Goal: Transaction & Acquisition: Purchase product/service

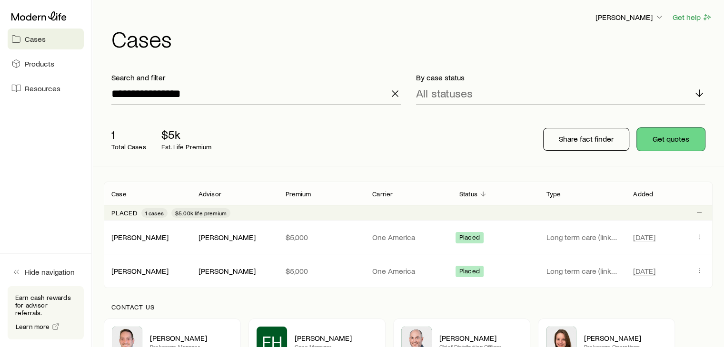
click at [700, 139] on button "Get quotes" at bounding box center [671, 139] width 68 height 23
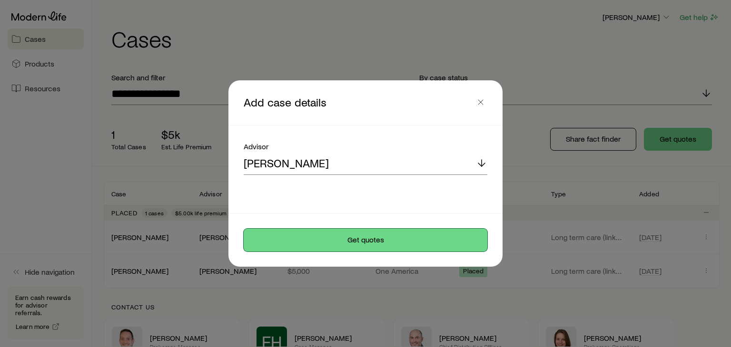
click at [355, 238] on button "Get quotes" at bounding box center [366, 240] width 244 height 23
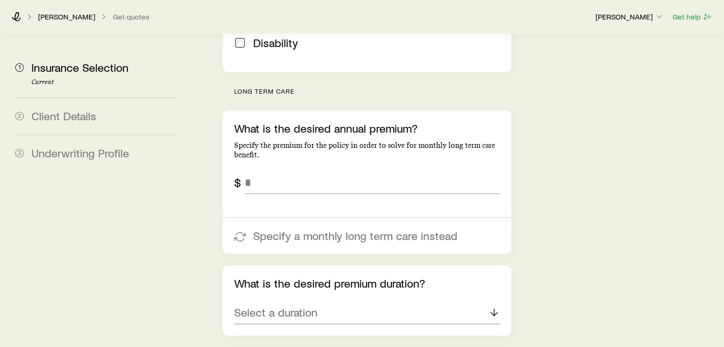
scroll to position [366, 0]
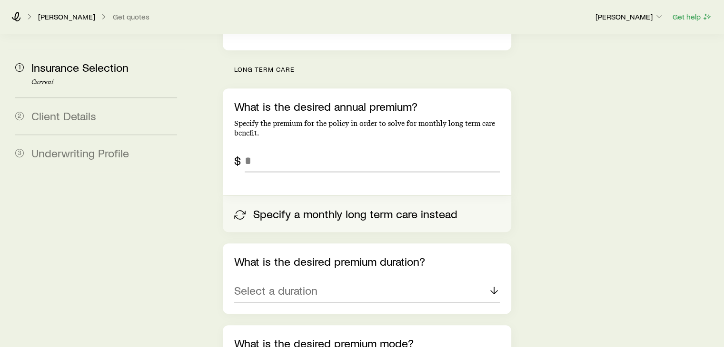
click at [333, 196] on button "Specify a monthly long term care instead" at bounding box center [367, 214] width 288 height 36
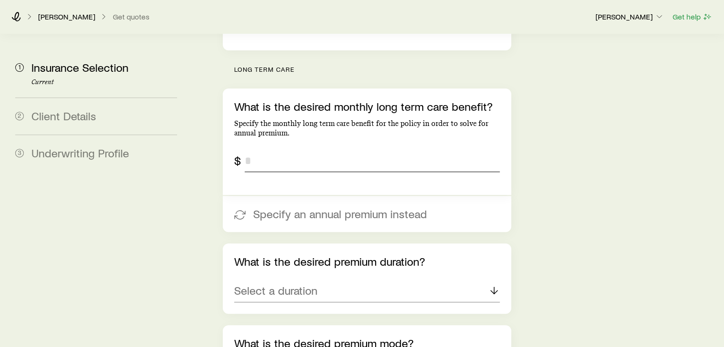
click at [306, 149] on input "tel" at bounding box center [372, 160] width 255 height 23
type input "*****"
click at [329, 280] on div "Select a duration" at bounding box center [366, 291] width 265 height 23
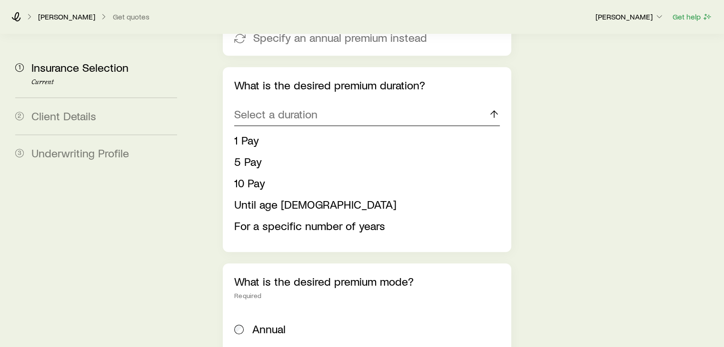
scroll to position [545, 0]
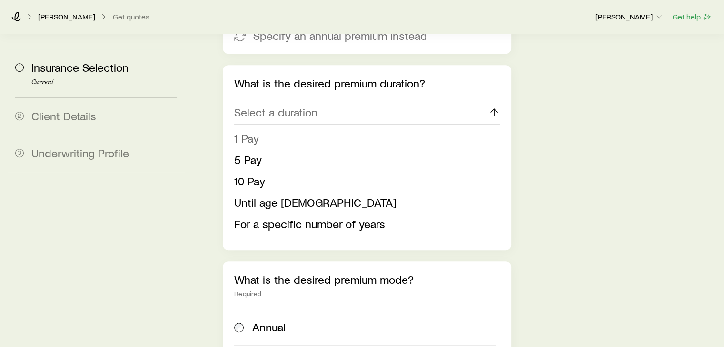
click at [245, 131] on span "1 Pay" at bounding box center [246, 138] width 25 height 14
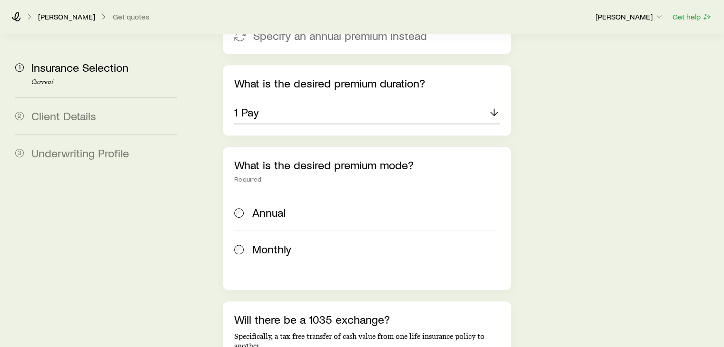
click at [258, 206] on span "Annual" at bounding box center [268, 212] width 33 height 13
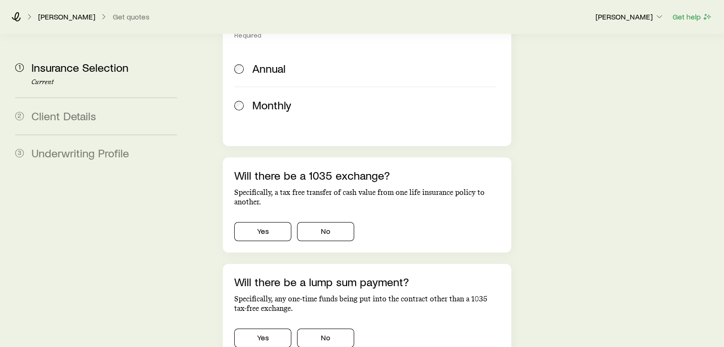
scroll to position [692, 0]
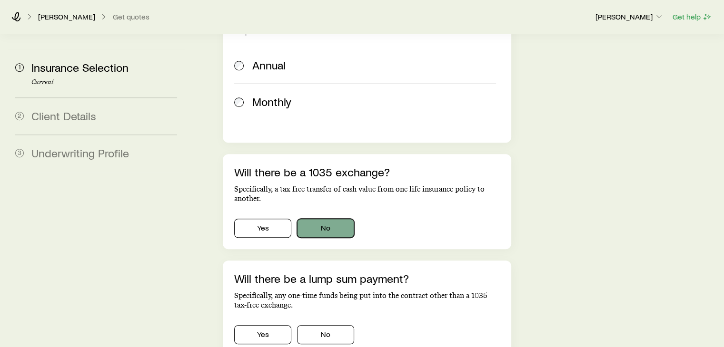
click at [331, 219] on button "No" at bounding box center [325, 228] width 57 height 19
click at [322, 325] on button "No" at bounding box center [325, 334] width 57 height 19
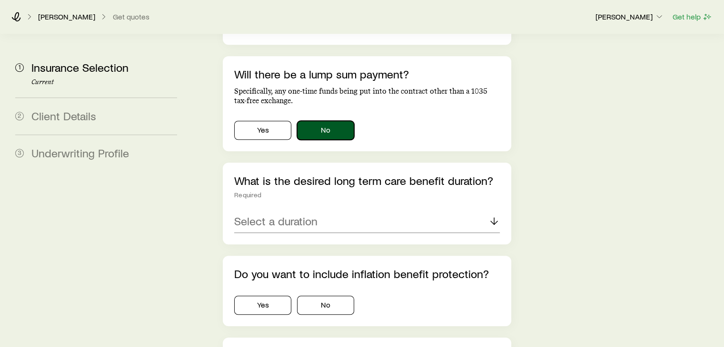
scroll to position [922, 0]
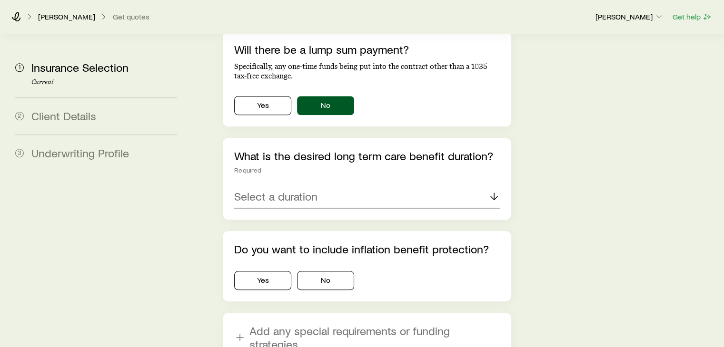
click at [423, 186] on div "Select a duration" at bounding box center [366, 197] width 265 height 23
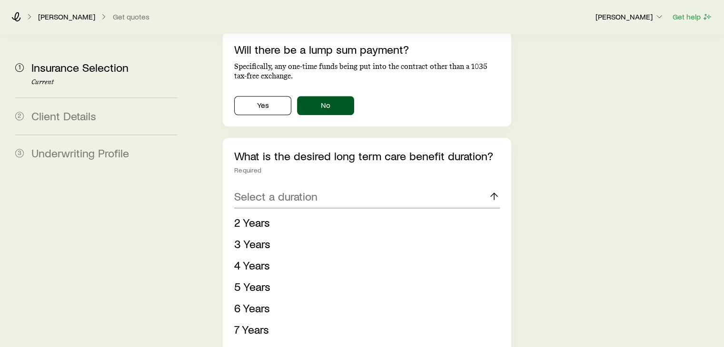
click at [245, 344] on span "Lifetime" at bounding box center [253, 351] width 39 height 14
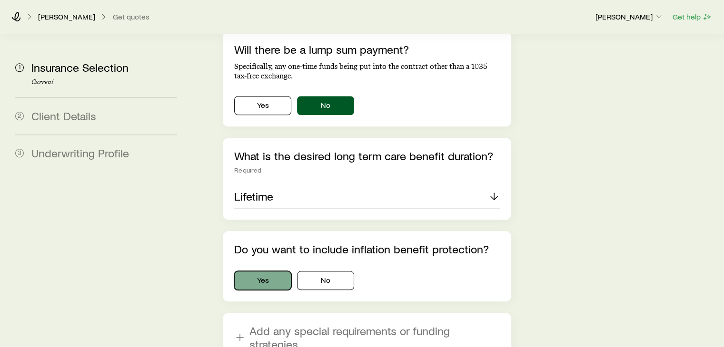
click at [268, 271] on button "Yes" at bounding box center [262, 280] width 57 height 19
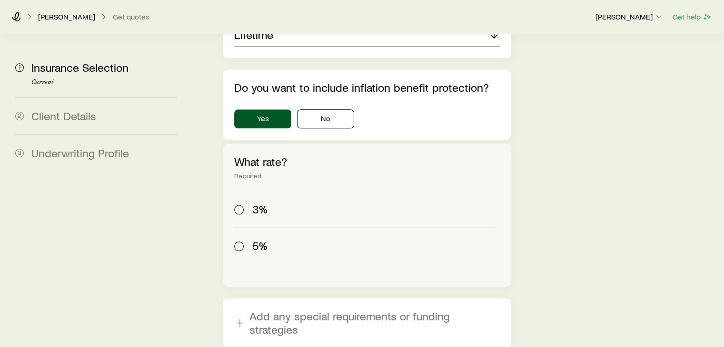
scroll to position [1146, 0]
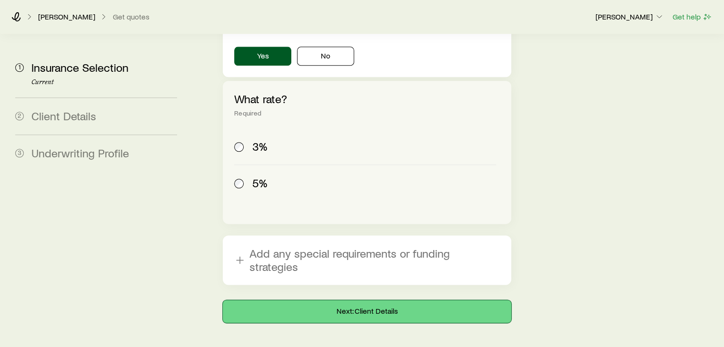
click at [400, 300] on button "Next: Client Details" at bounding box center [367, 311] width 288 height 23
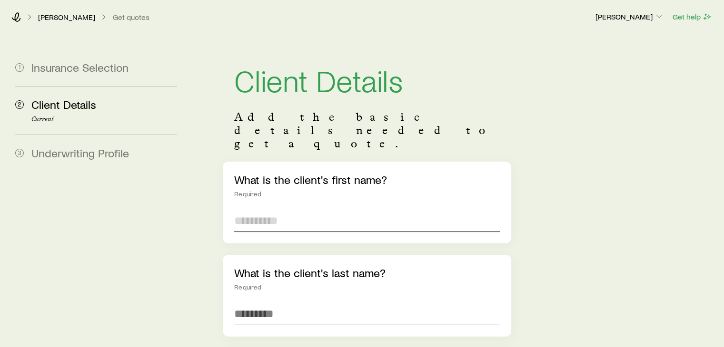
click at [290, 209] on input "text" at bounding box center [366, 220] width 265 height 23
type input "*****"
type input "******"
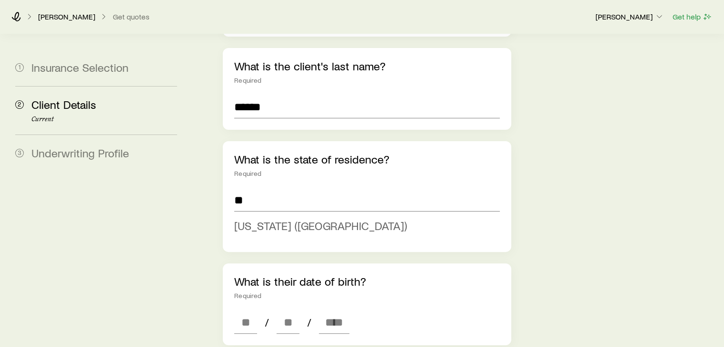
click at [266, 219] on span "[US_STATE] ([GEOGRAPHIC_DATA])" at bounding box center [320, 226] width 173 height 14
type input "**********"
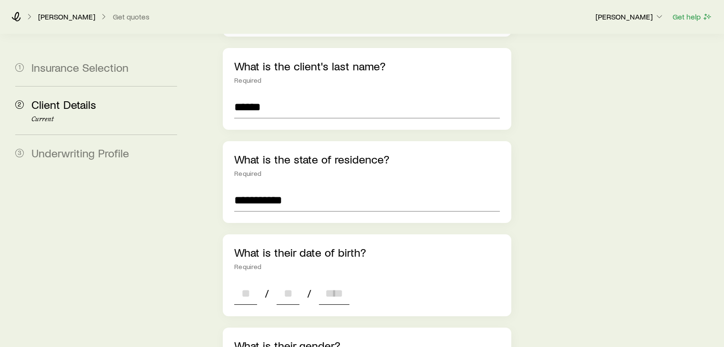
click at [238, 282] on input at bounding box center [245, 293] width 23 height 23
type input "*"
type input "**"
type input "****"
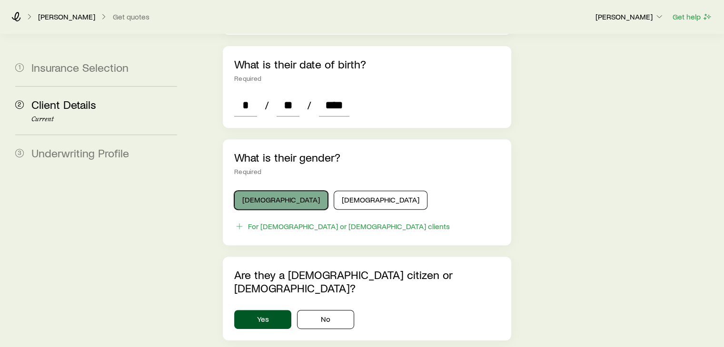
click at [273, 191] on button "[DEMOGRAPHIC_DATA]" at bounding box center [281, 200] width 94 height 19
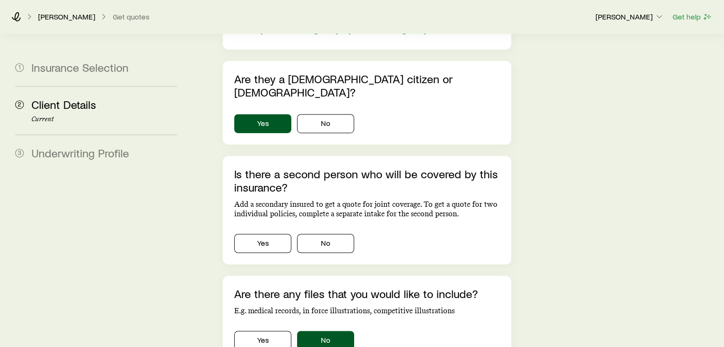
scroll to position [625, 0]
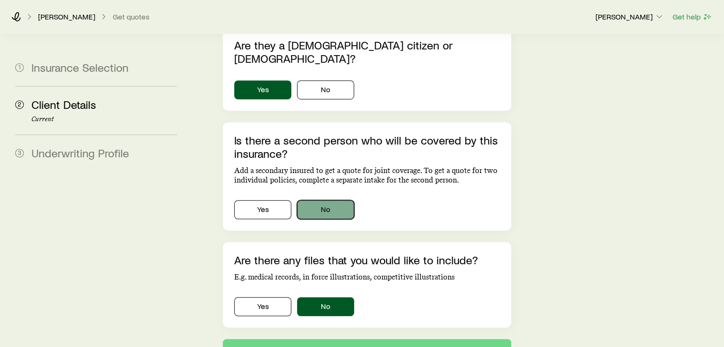
click at [327, 200] on button "No" at bounding box center [325, 209] width 57 height 19
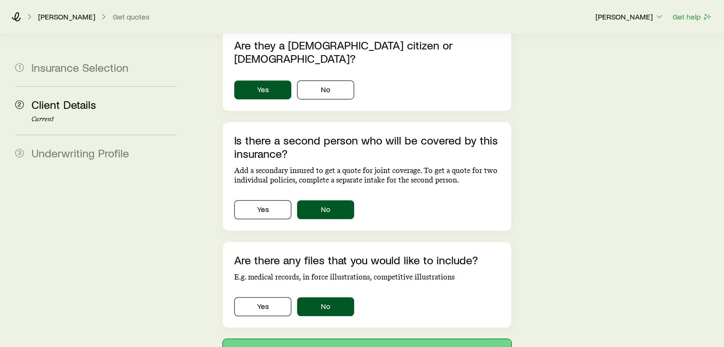
click at [351, 339] on button "Next: Underwriting Profile" at bounding box center [367, 350] width 288 height 23
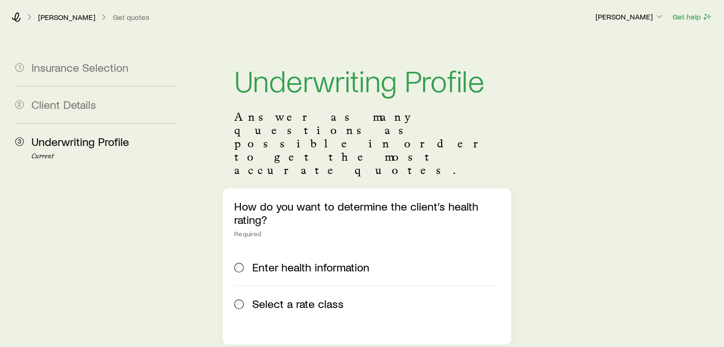
click at [303, 297] on span "Select a rate class" at bounding box center [297, 303] width 91 height 13
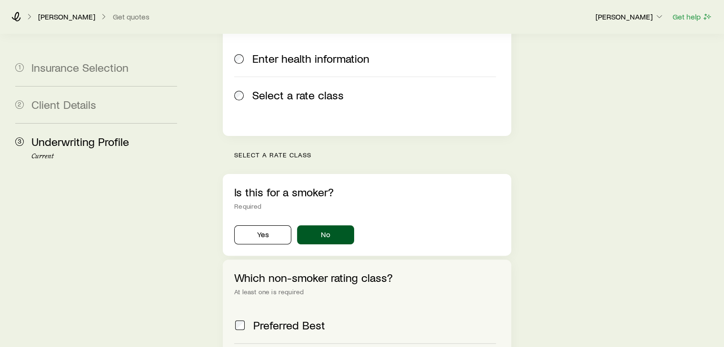
scroll to position [209, 0]
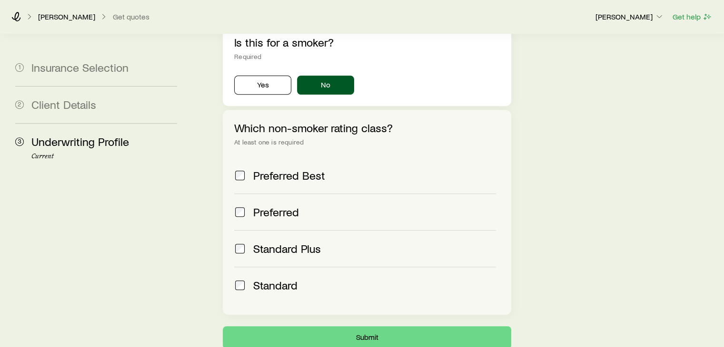
scroll to position [375, 0]
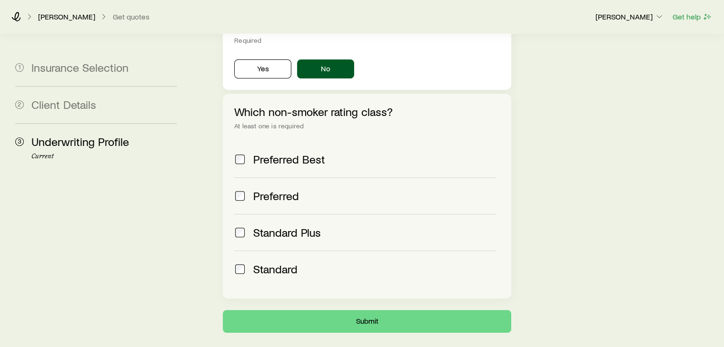
click at [288, 263] on span "Standard" at bounding box center [275, 269] width 44 height 13
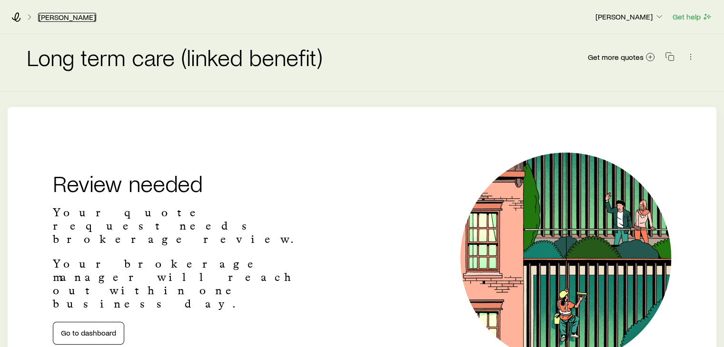
click at [67, 16] on link "[PERSON_NAME]" at bounding box center [67, 17] width 58 height 9
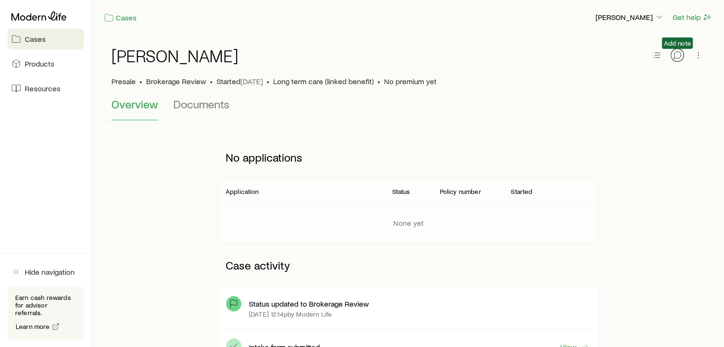
click at [678, 52] on icon "button" at bounding box center [677, 55] width 10 height 10
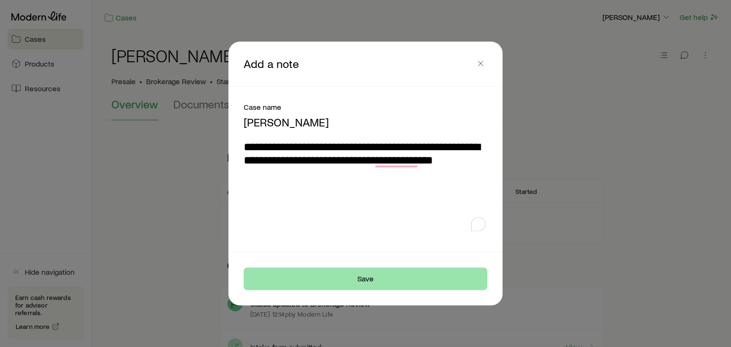
type textarea "**********"
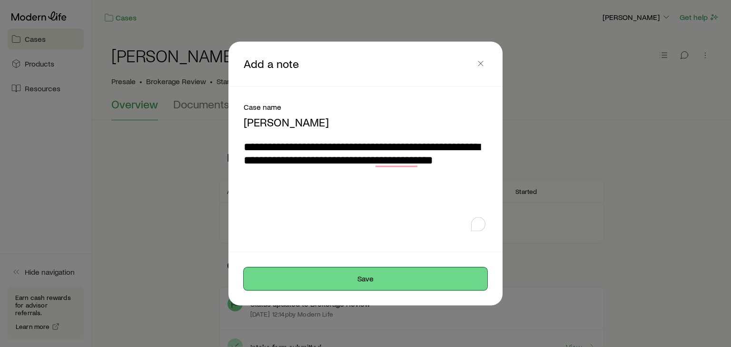
click at [360, 280] on button "Save" at bounding box center [366, 278] width 244 height 23
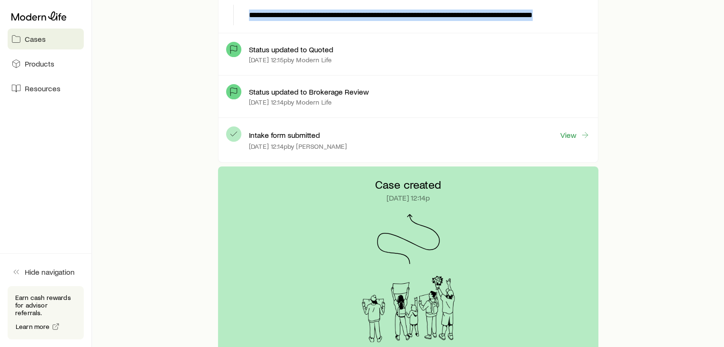
scroll to position [410, 0]
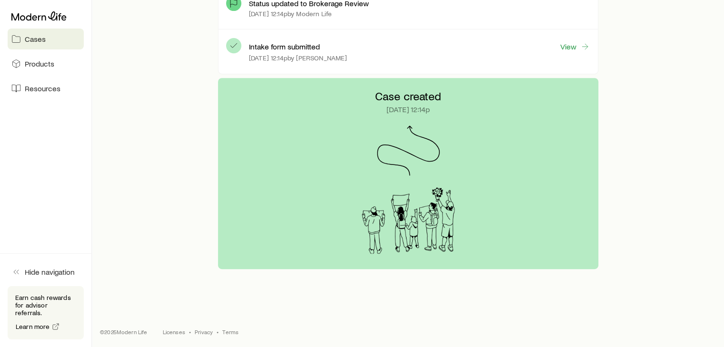
drag, startPoint x: 249, startPoint y: 335, endPoint x: 698, endPoint y: 98, distance: 508.0
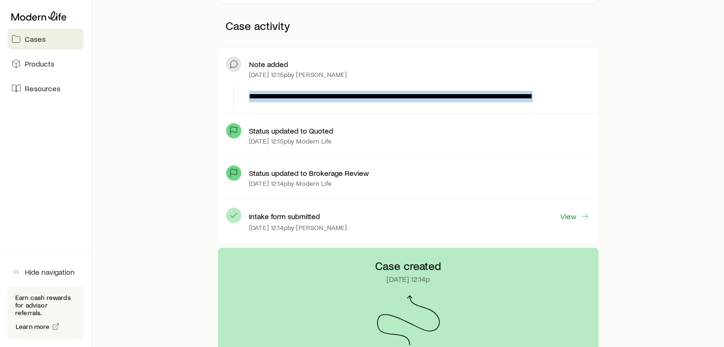
scroll to position [194, 0]
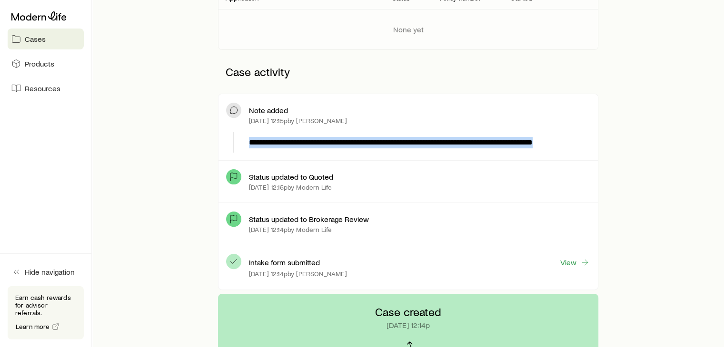
copy p "**********"
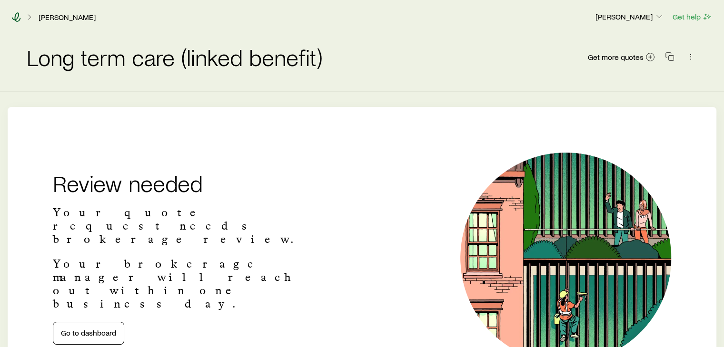
click at [19, 16] on icon at bounding box center [16, 17] width 10 height 10
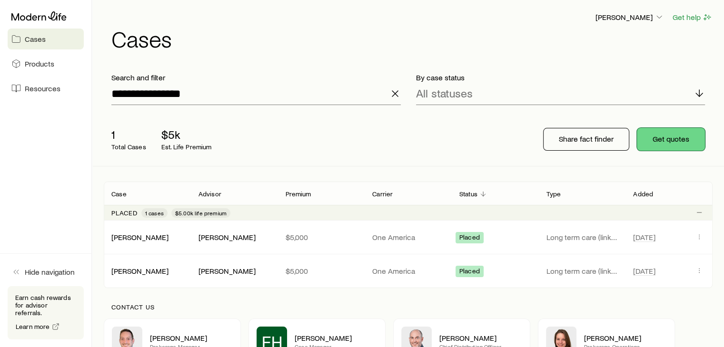
click at [685, 137] on button "Get quotes" at bounding box center [671, 139] width 68 height 23
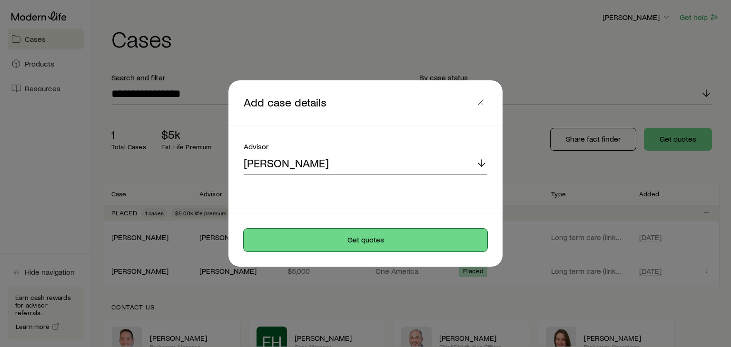
click at [325, 229] on button "Get quotes" at bounding box center [366, 240] width 244 height 23
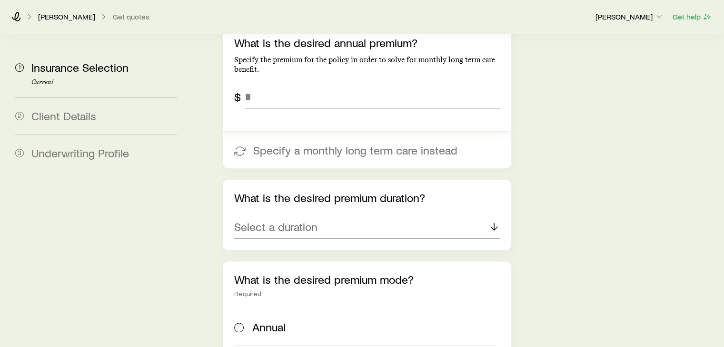
scroll to position [433, 0]
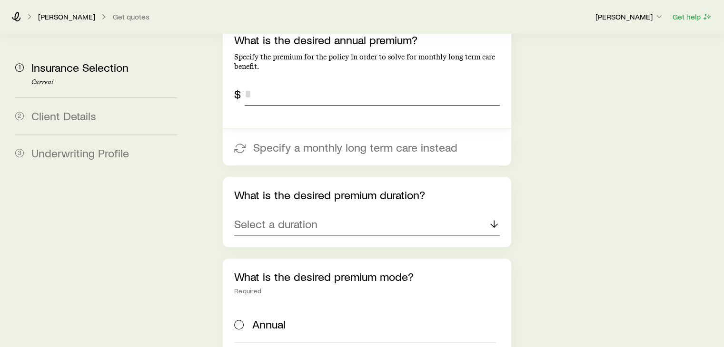
click at [410, 83] on input "tel" at bounding box center [372, 94] width 255 height 23
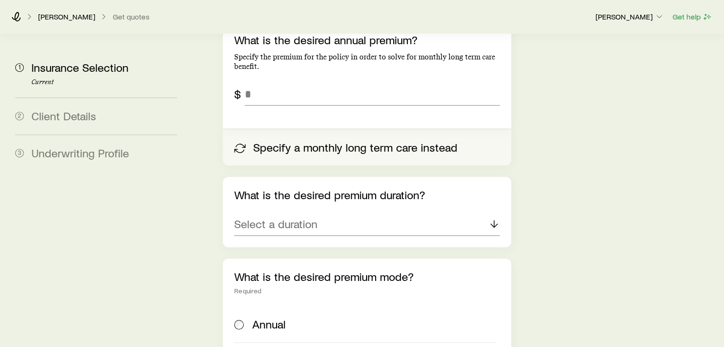
click at [398, 129] on button "Specify a monthly long term care instead" at bounding box center [367, 147] width 288 height 36
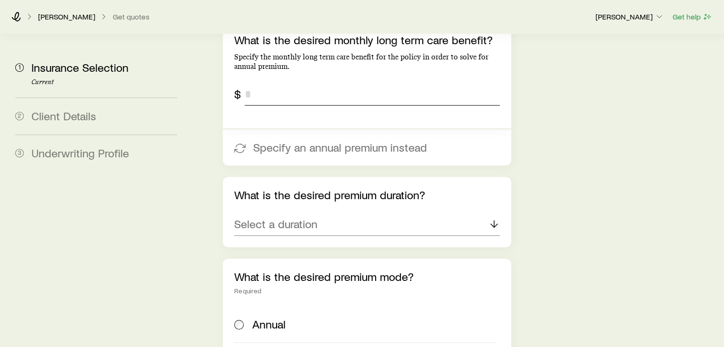
click at [373, 83] on input "tel" at bounding box center [372, 94] width 255 height 23
type input "*****"
click at [368, 213] on div "Select a duration" at bounding box center [366, 224] width 265 height 23
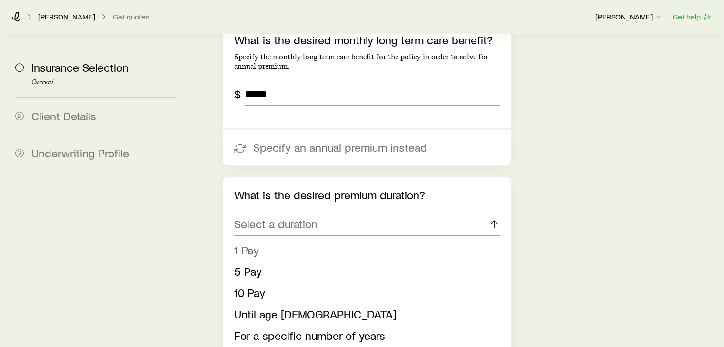
click at [246, 243] on span "1 Pay" at bounding box center [246, 250] width 25 height 14
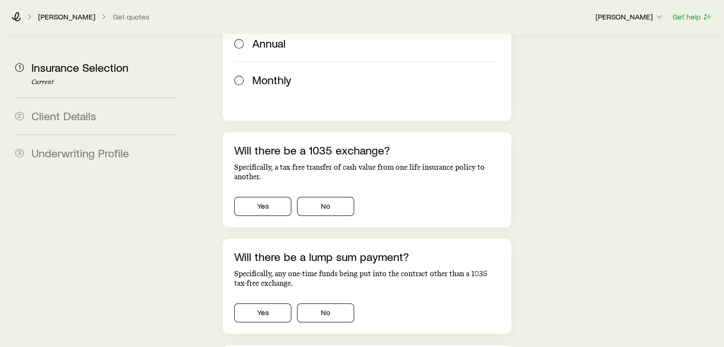
scroll to position [719, 0]
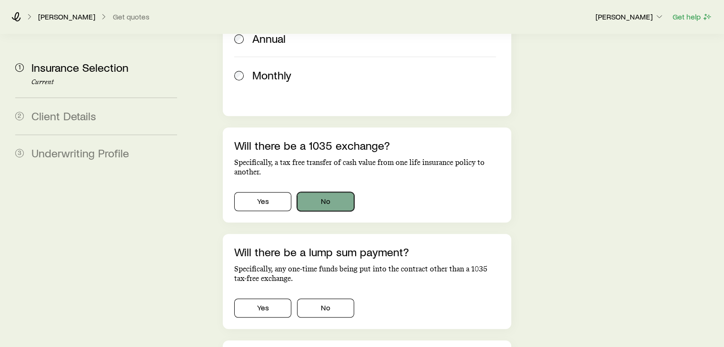
click at [323, 192] on button "No" at bounding box center [325, 201] width 57 height 19
click at [329, 299] on button "No" at bounding box center [325, 308] width 57 height 19
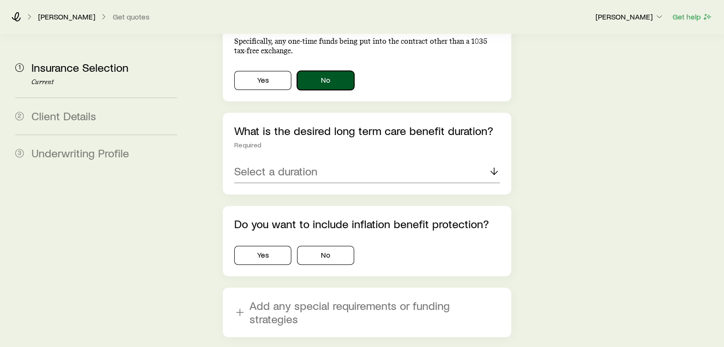
scroll to position [964, 0]
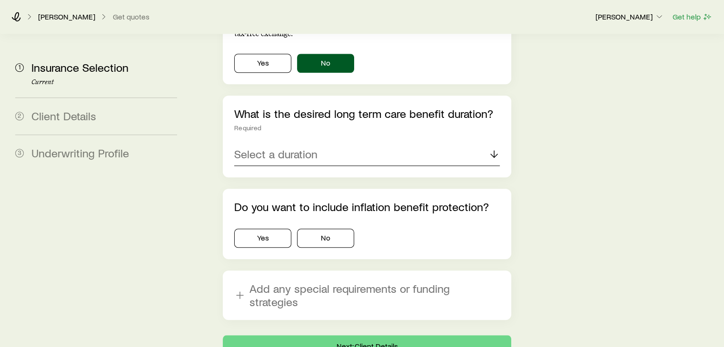
click at [423, 143] on div "Select a duration" at bounding box center [366, 154] width 265 height 23
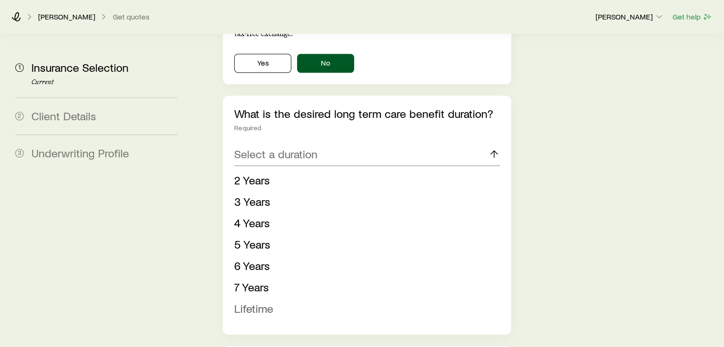
click at [269, 302] on span "Lifetime" at bounding box center [253, 309] width 39 height 14
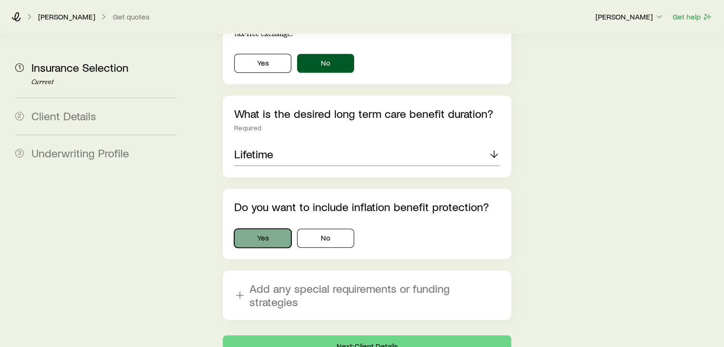
click at [267, 229] on button "Yes" at bounding box center [262, 238] width 57 height 19
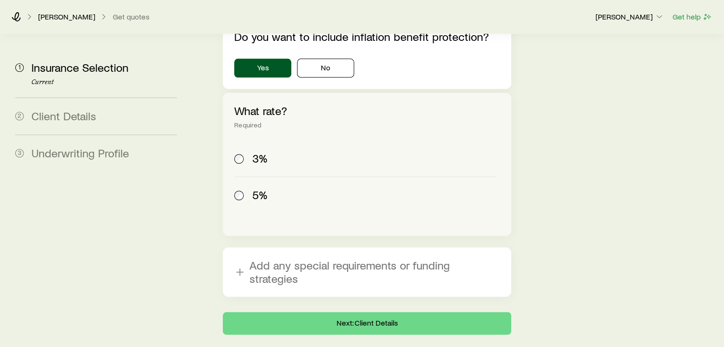
scroll to position [1146, 0]
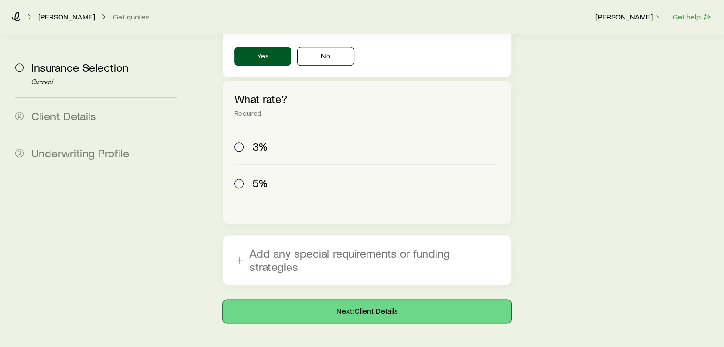
click at [375, 300] on button "Next: Client Details" at bounding box center [367, 311] width 288 height 23
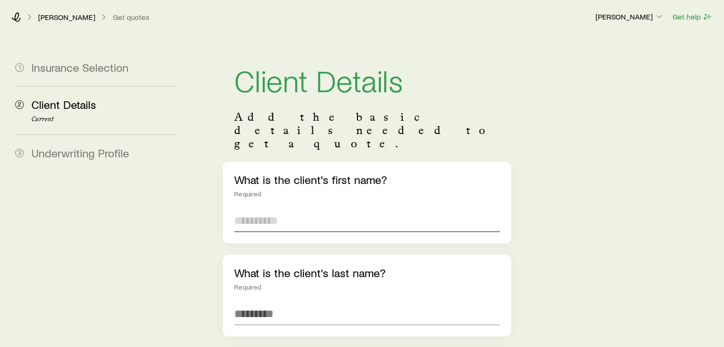
click at [318, 209] on input "text" at bounding box center [366, 220] width 265 height 23
type input "*******"
click at [246, 303] on input "******" at bounding box center [366, 314] width 265 height 23
type input "*******"
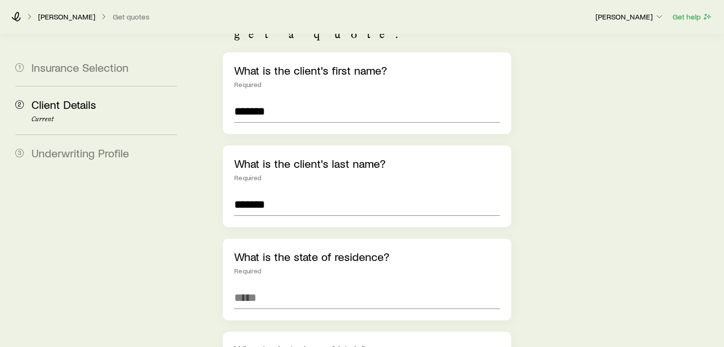
scroll to position [133, 0]
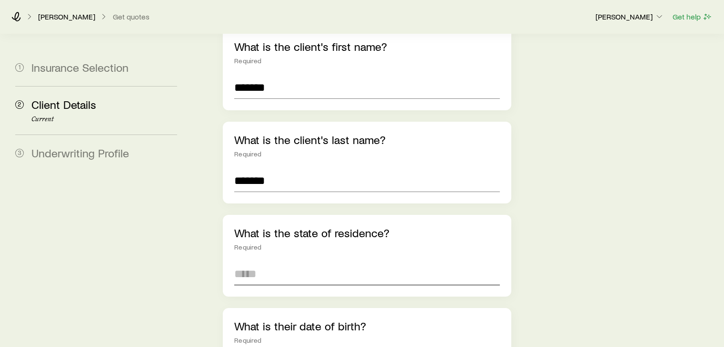
click at [364, 257] on div "What is the state of residence? Required" at bounding box center [367, 256] width 288 height 82
click at [357, 263] on input at bounding box center [366, 274] width 265 height 23
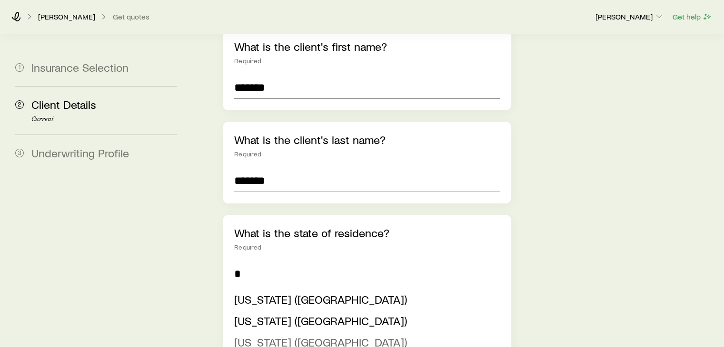
click at [254, 335] on span "[US_STATE] ([GEOGRAPHIC_DATA])" at bounding box center [320, 342] width 173 height 14
type input "**********"
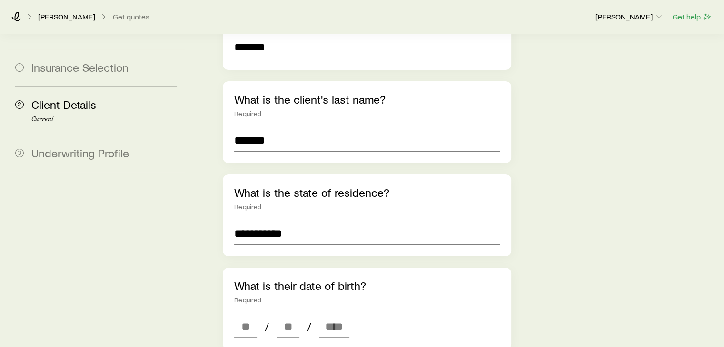
scroll to position [190, 0]
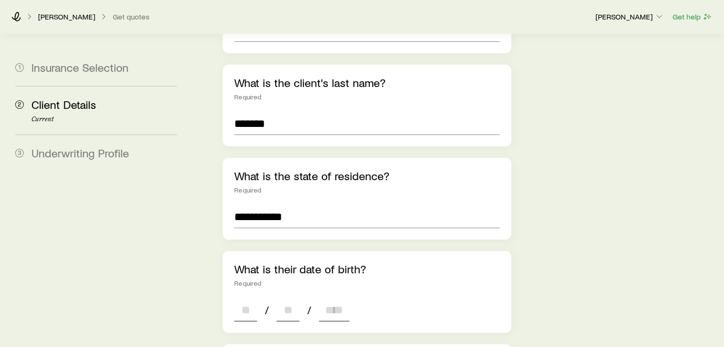
click at [249, 299] on input at bounding box center [245, 310] width 23 height 23
type input "*"
type input "**"
type input "****"
click at [543, 285] on div "**********" at bounding box center [456, 320] width 520 height 953
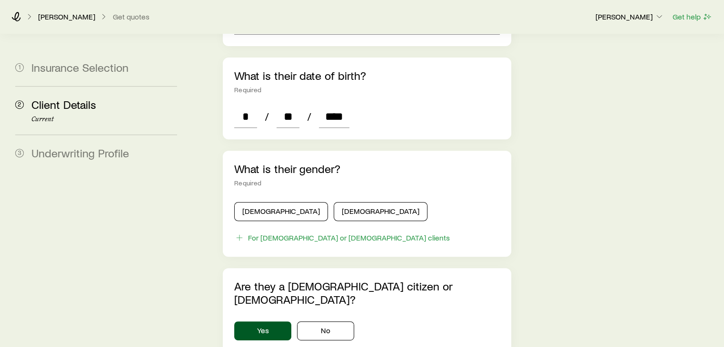
scroll to position [419, 0]
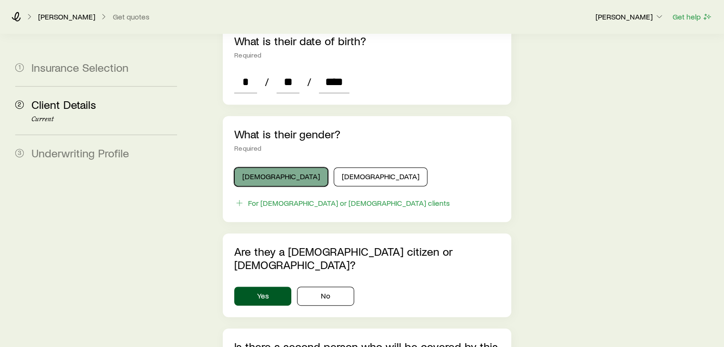
click at [272, 167] on button "[DEMOGRAPHIC_DATA]" at bounding box center [281, 176] width 94 height 19
click at [533, 284] on div "**********" at bounding box center [456, 92] width 520 height 953
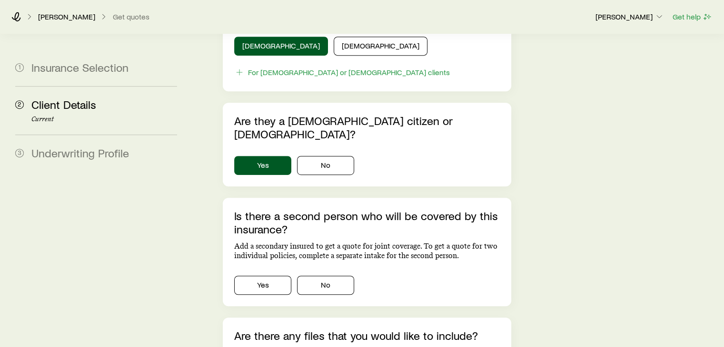
scroll to position [609, 0]
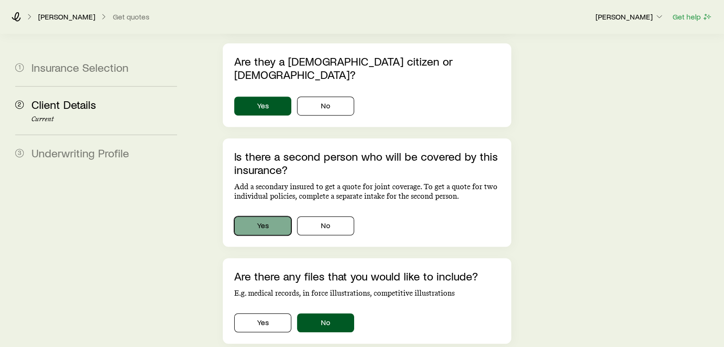
click at [275, 216] on button "Yes" at bounding box center [262, 225] width 57 height 19
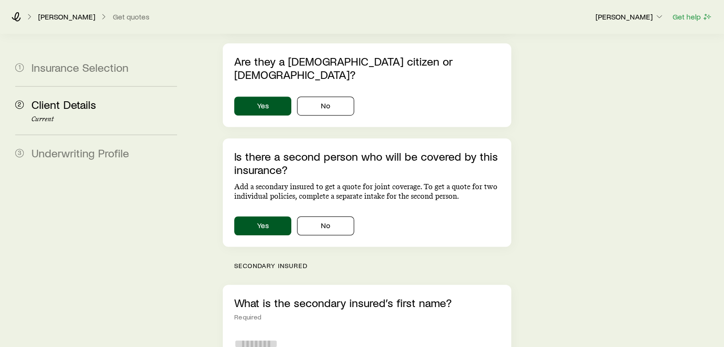
click at [284, 333] on input "text" at bounding box center [366, 344] width 265 height 23
type input "*****"
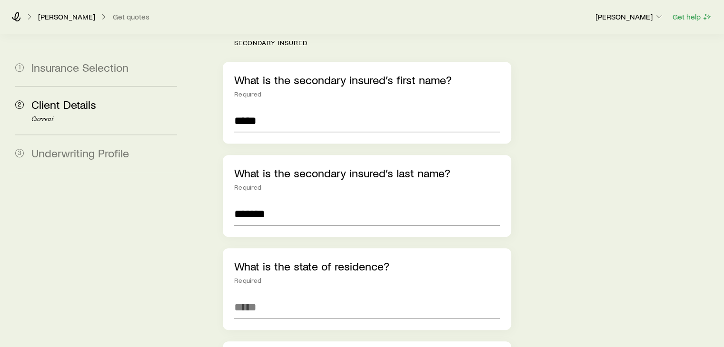
type input "*******"
click at [308, 296] on input at bounding box center [366, 307] width 265 height 23
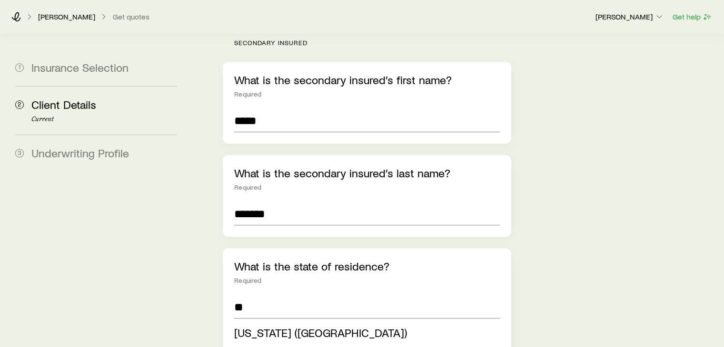
type input "**********"
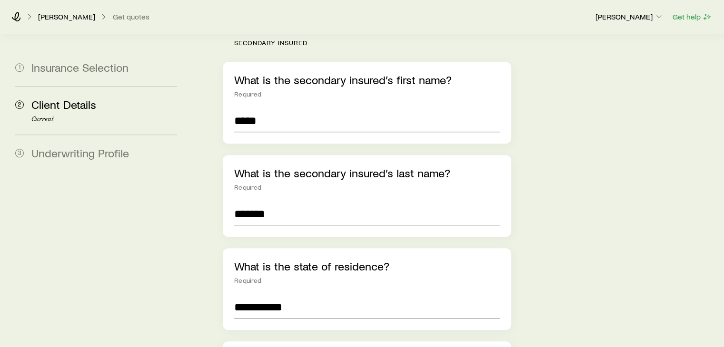
click at [542, 290] on div "**********" at bounding box center [456, 111] width 520 height 1818
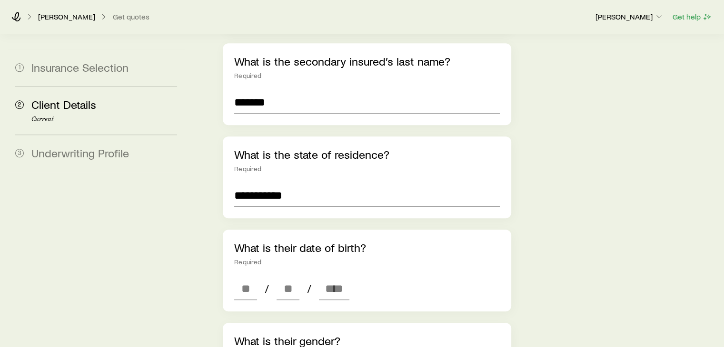
scroll to position [965, 0]
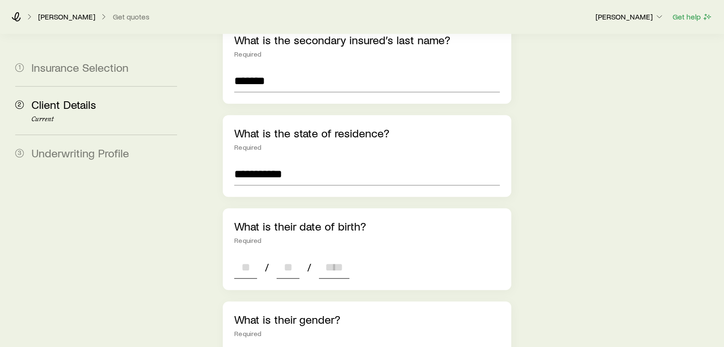
click at [248, 256] on input at bounding box center [245, 267] width 23 height 23
type input "*"
type input "****"
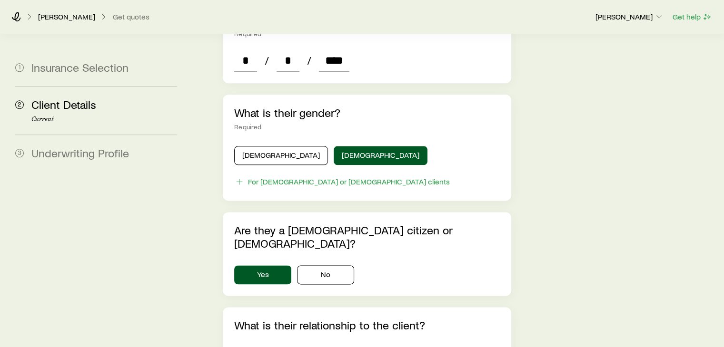
scroll to position [1213, 0]
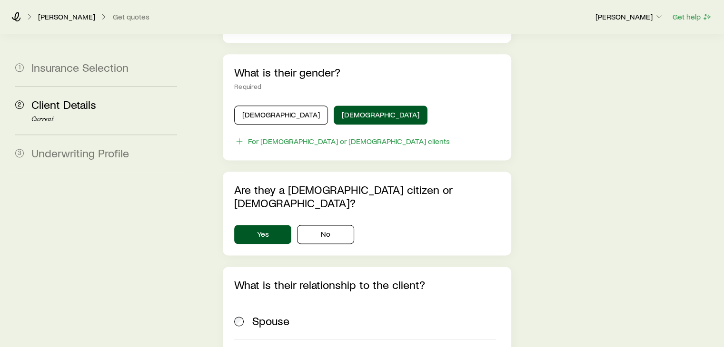
click at [256, 315] on span "Spouse" at bounding box center [270, 321] width 37 height 13
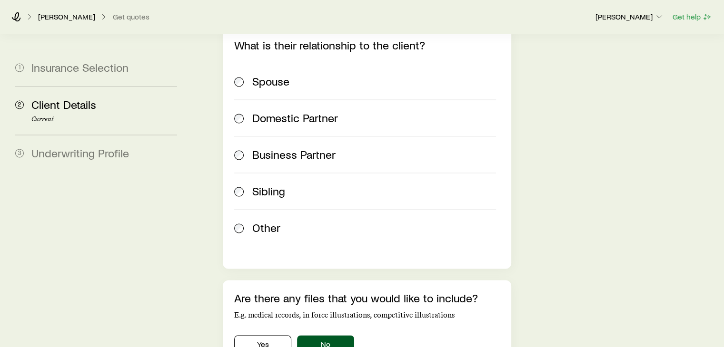
scroll to position [1460, 0]
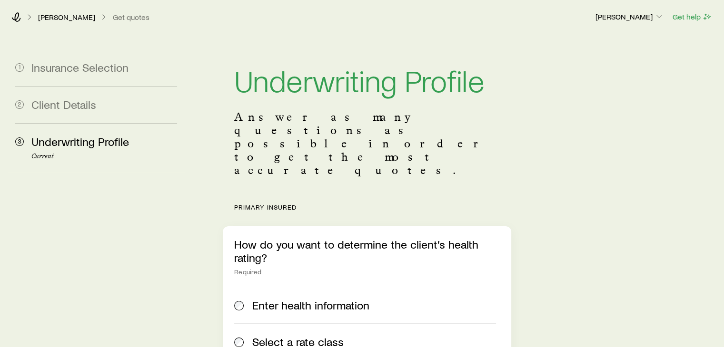
click at [306, 335] on span "Select a rate class" at bounding box center [297, 341] width 91 height 13
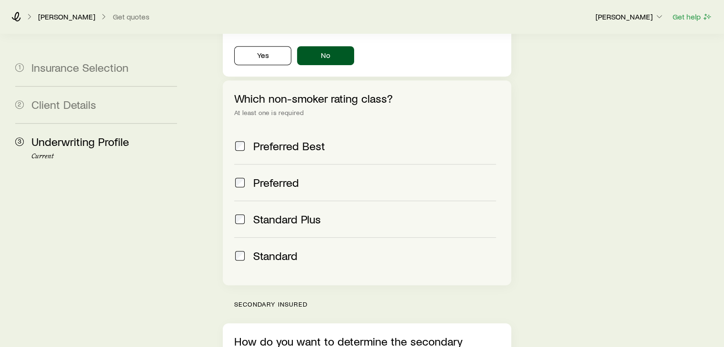
scroll to position [440, 0]
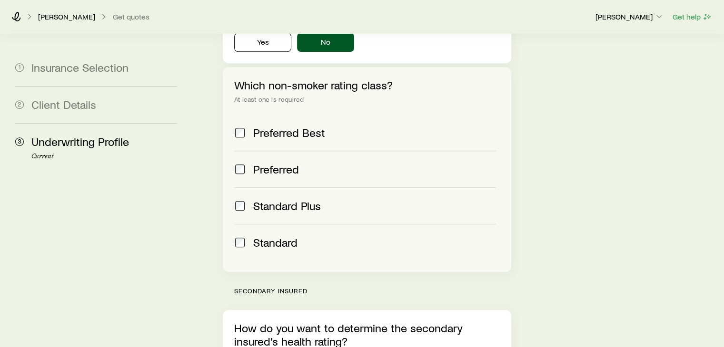
click at [270, 163] on span "Preferred" at bounding box center [276, 169] width 46 height 13
click at [263, 236] on span "Standard" at bounding box center [275, 242] width 44 height 13
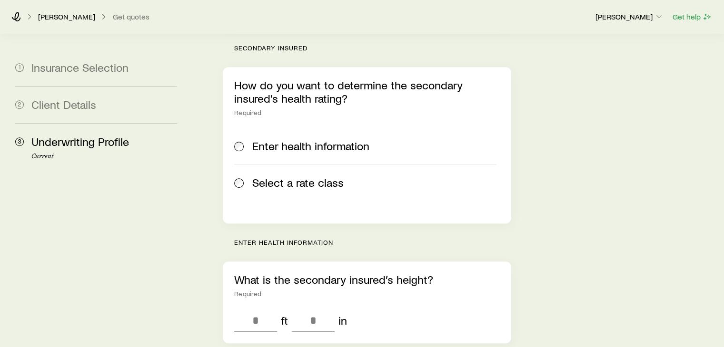
scroll to position [724, 0]
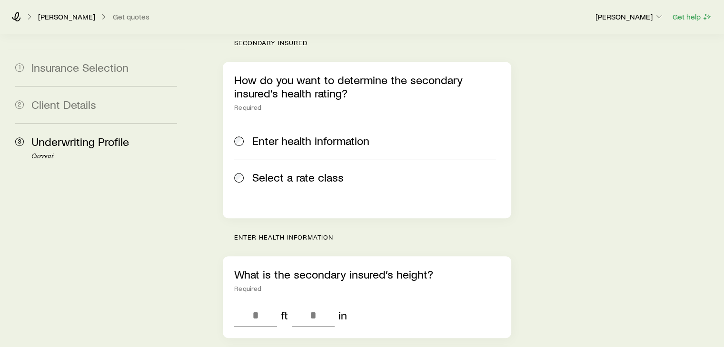
click at [298, 171] on span "Select a rate class" at bounding box center [297, 177] width 91 height 13
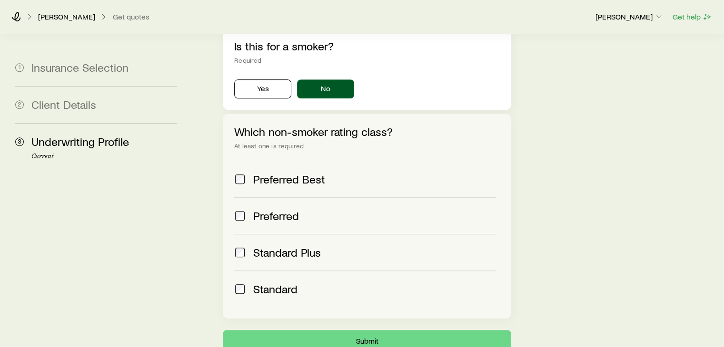
scroll to position [970, 0]
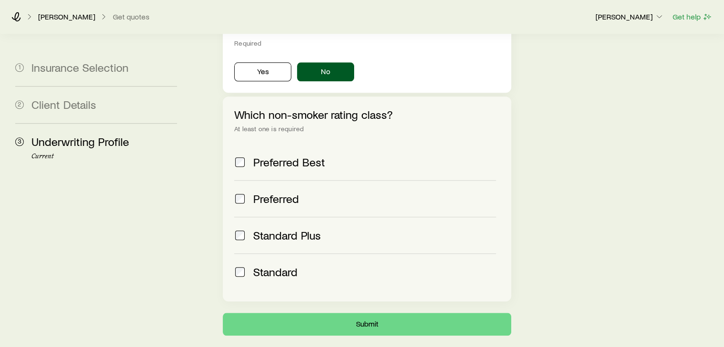
click at [268, 192] on span "Preferred" at bounding box center [276, 198] width 46 height 13
click at [268, 265] on span "Standard" at bounding box center [275, 271] width 44 height 13
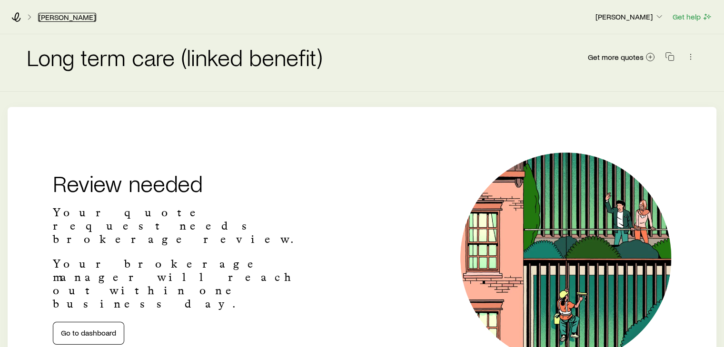
click at [69, 20] on link "[PERSON_NAME]" at bounding box center [67, 17] width 58 height 9
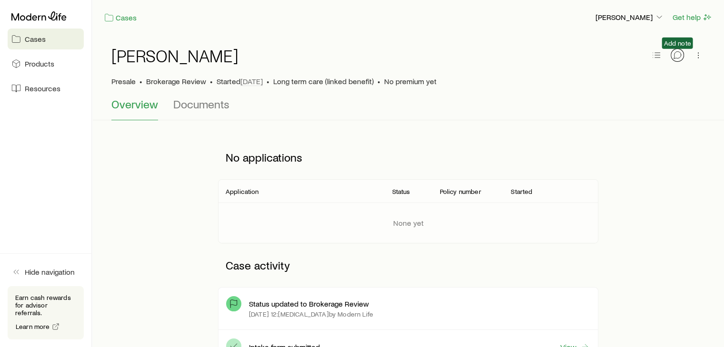
click at [676, 56] on icon "button" at bounding box center [677, 55] width 10 height 10
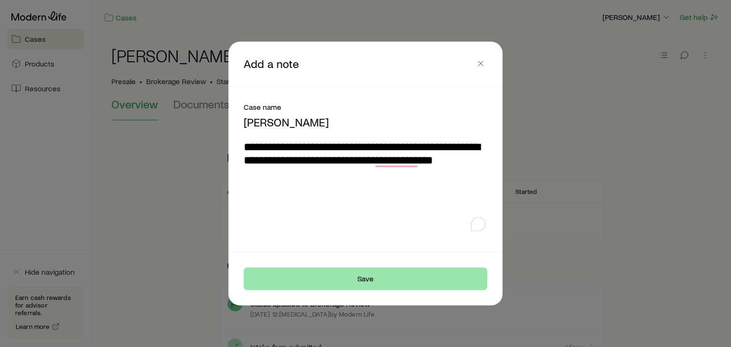
type textarea "**********"
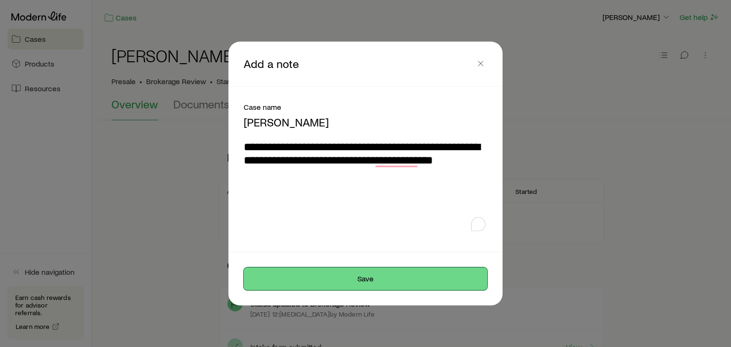
click at [364, 280] on button "Save" at bounding box center [366, 278] width 244 height 23
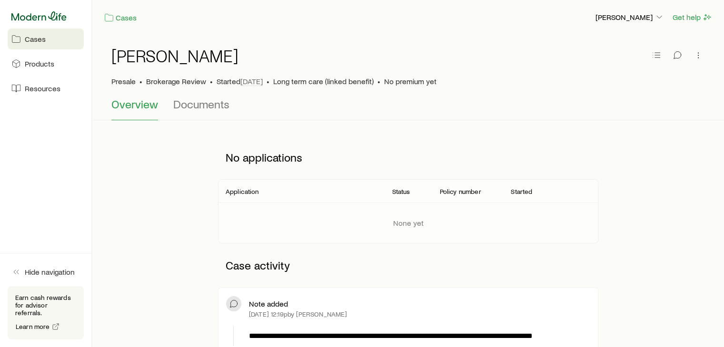
click at [42, 17] on icon at bounding box center [38, 15] width 55 height 9
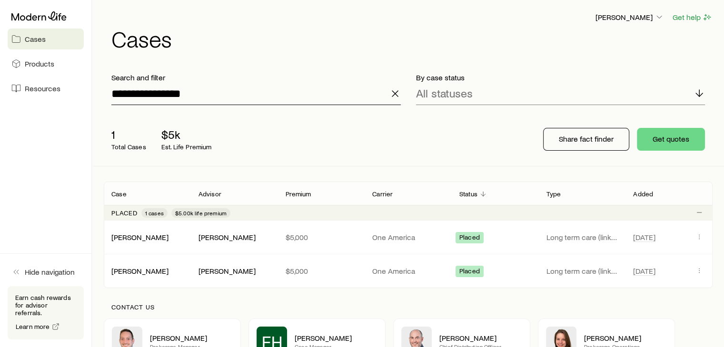
click at [298, 87] on input "**********" at bounding box center [255, 93] width 289 height 23
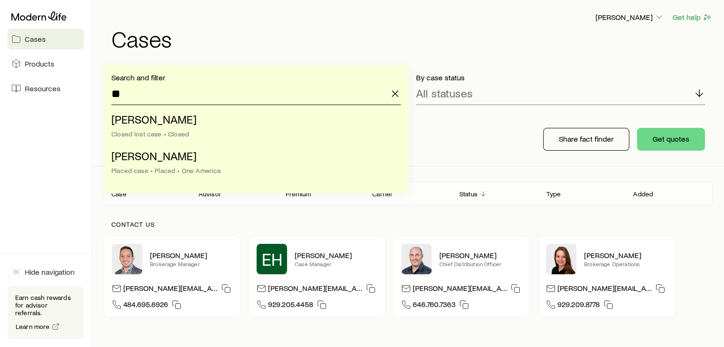
type input "*"
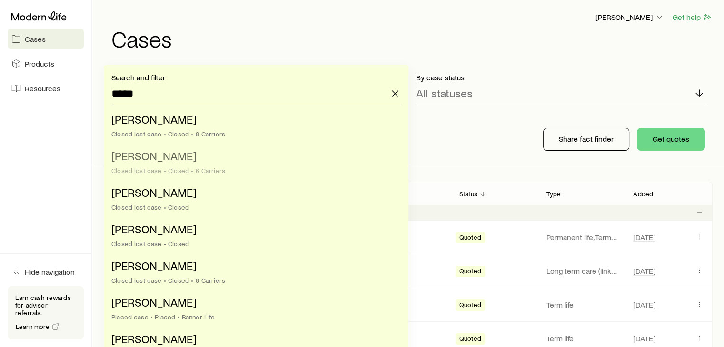
click at [157, 160] on span "[PERSON_NAME]" at bounding box center [153, 156] width 85 height 14
type input "**********"
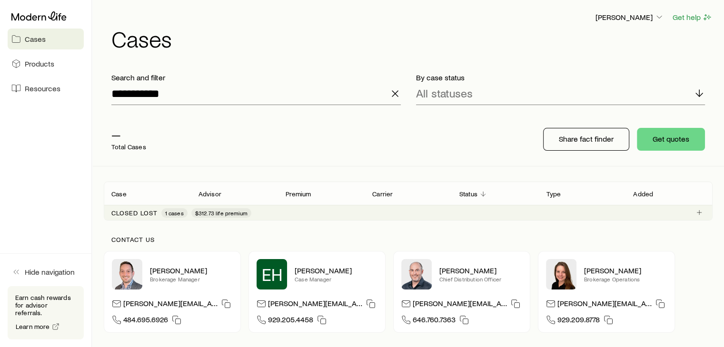
click at [140, 218] on div "Closed lost 1 cases $312.73 life premium" at bounding box center [408, 212] width 609 height 15
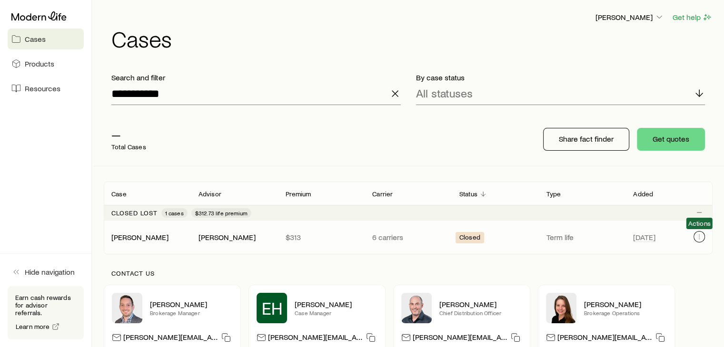
click at [699, 235] on icon "Client cases" at bounding box center [699, 237] width 8 height 8
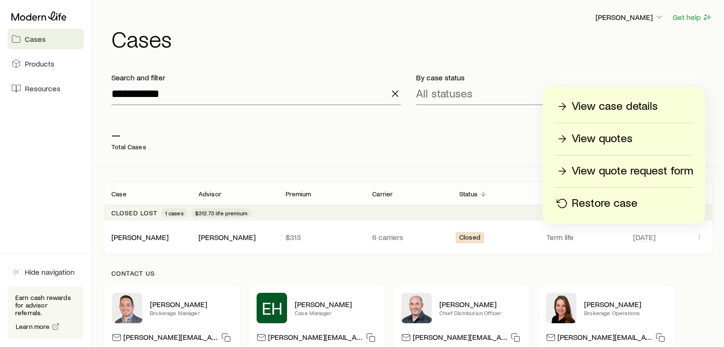
click at [580, 137] on p "View quotes" at bounding box center [601, 138] width 61 height 15
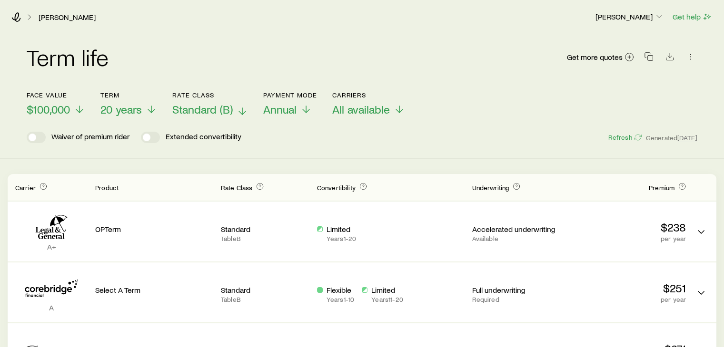
click at [190, 112] on span "Standard (B)" at bounding box center [202, 109] width 60 height 13
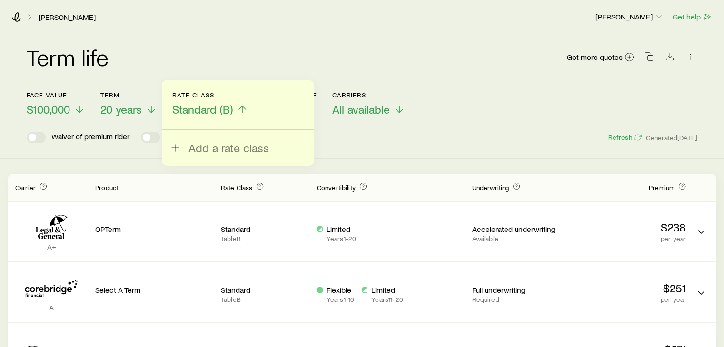
click at [190, 51] on div "Term life Get more quotes" at bounding box center [362, 63] width 670 height 34
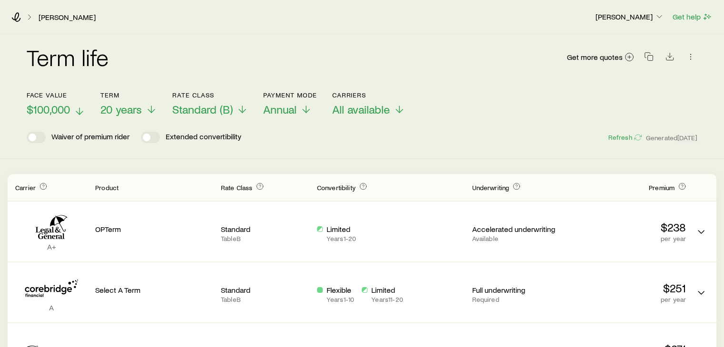
click at [48, 111] on span "$100,000" at bounding box center [48, 109] width 43 height 13
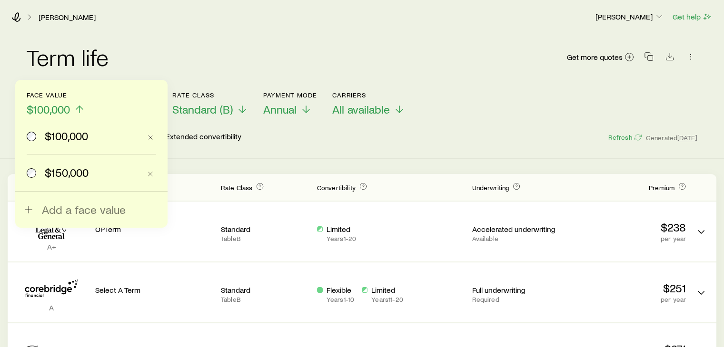
click at [56, 166] on span "$150,000" at bounding box center [67, 172] width 44 height 13
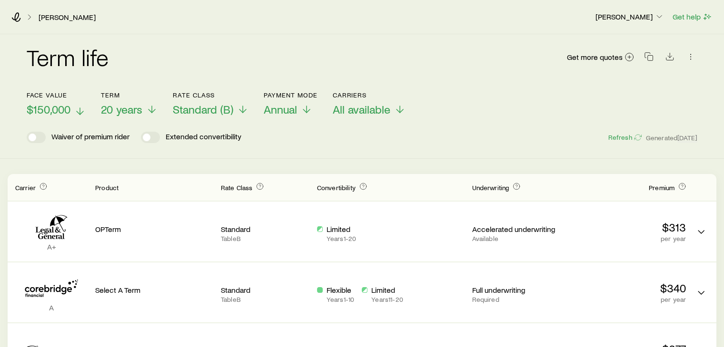
click at [38, 109] on span "$150,000" at bounding box center [49, 109] width 44 height 13
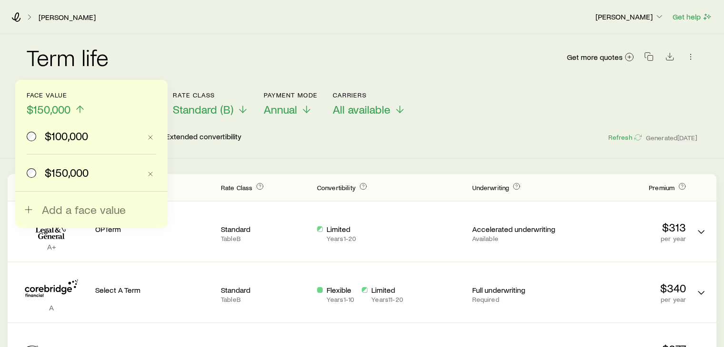
click at [61, 142] on span "$100,000" at bounding box center [66, 135] width 43 height 13
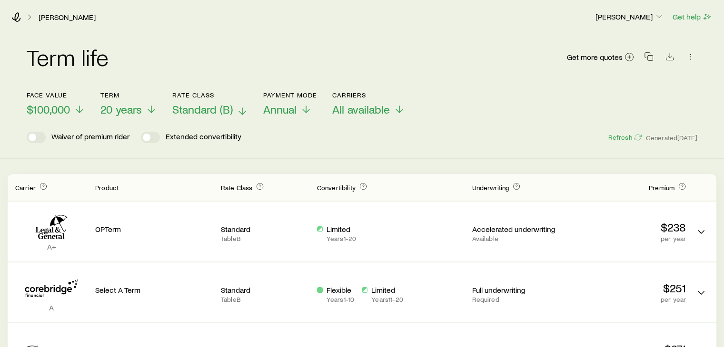
click at [222, 106] on span "Standard (B)" at bounding box center [202, 109] width 60 height 13
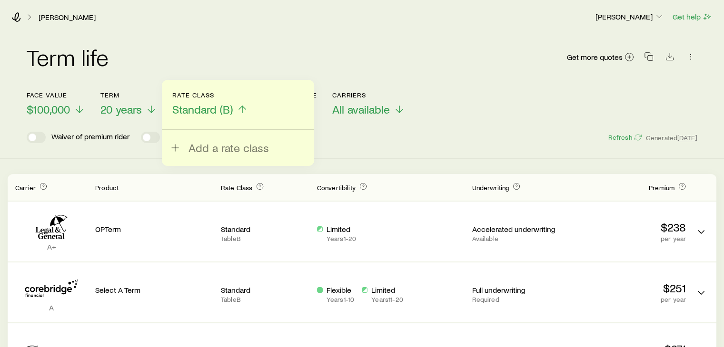
click at [227, 67] on div "Term life Get more quotes" at bounding box center [362, 63] width 670 height 34
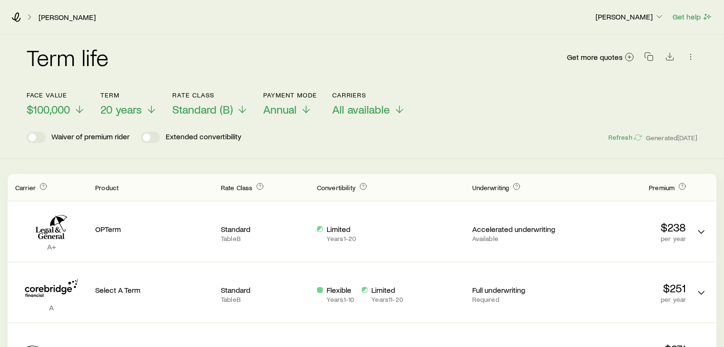
click at [227, 67] on div "Term life Get more quotes" at bounding box center [362, 63] width 670 height 34
click at [16, 18] on icon at bounding box center [16, 17] width 10 height 10
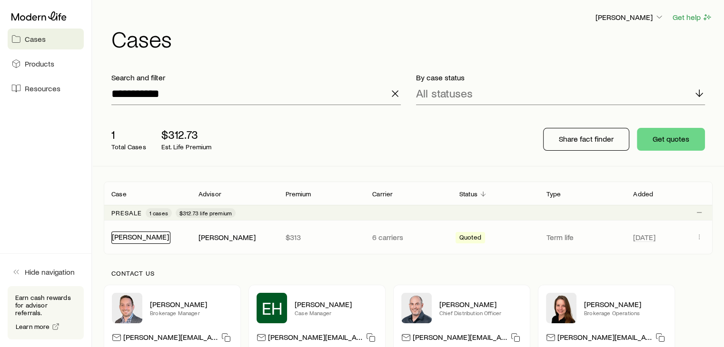
click at [131, 236] on link "[PERSON_NAME]" at bounding box center [140, 236] width 57 height 9
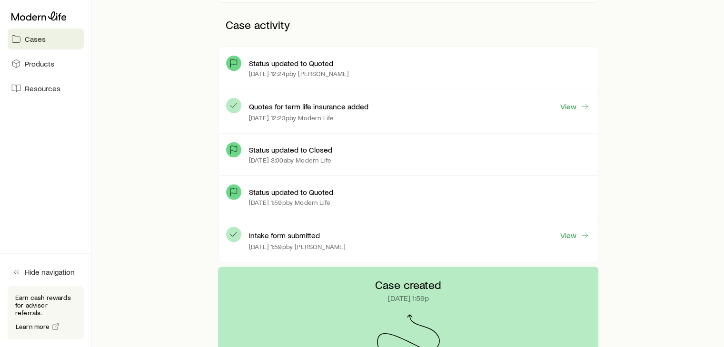
scroll to position [228, 0]
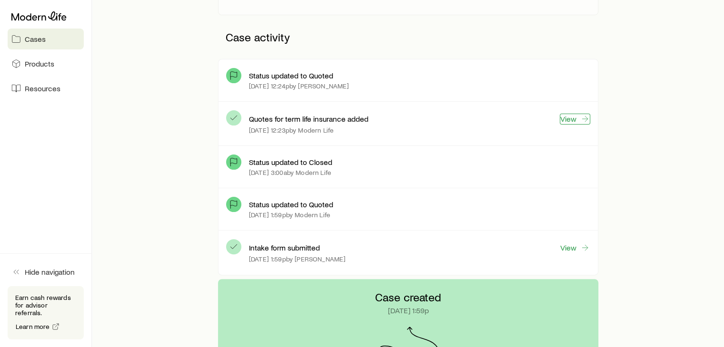
click at [571, 117] on link "View" at bounding box center [575, 119] width 30 height 11
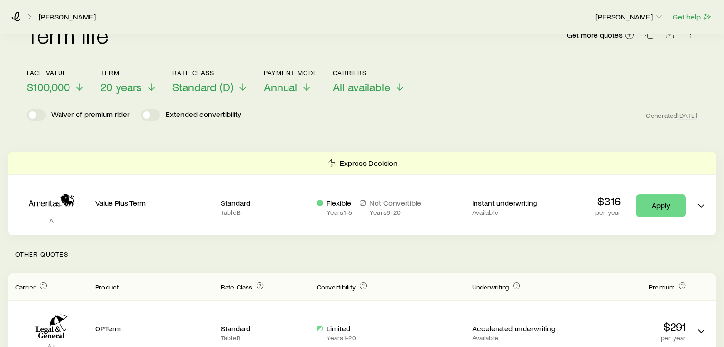
scroll to position [5, 0]
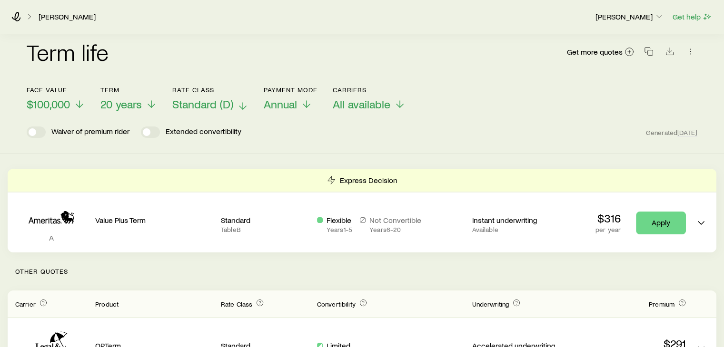
click at [226, 104] on span "Standard (D)" at bounding box center [202, 104] width 61 height 13
click at [384, 129] on div "Waiver of premium rider Extended convertibility Generated [DATE]" at bounding box center [362, 132] width 670 height 11
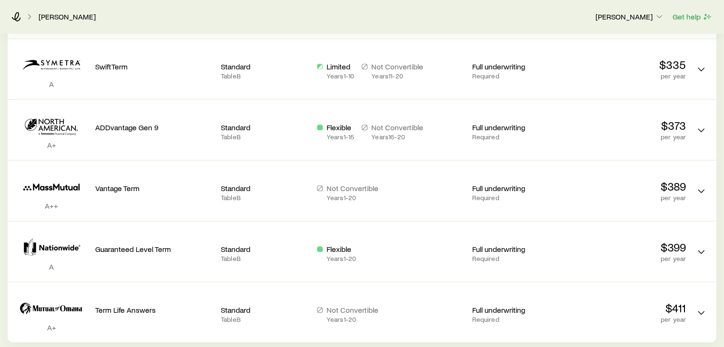
scroll to position [531, 0]
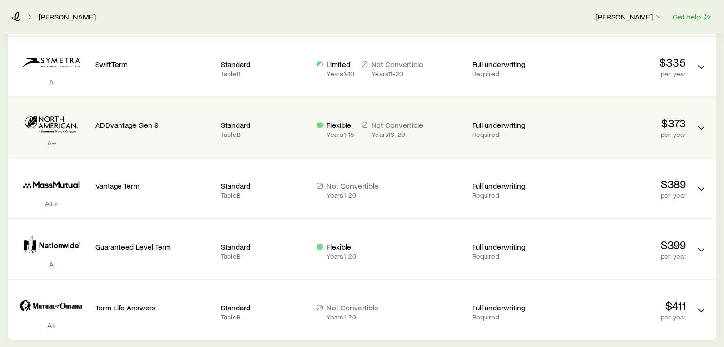
click at [674, 135] on p "per year" at bounding box center [627, 135] width 118 height 8
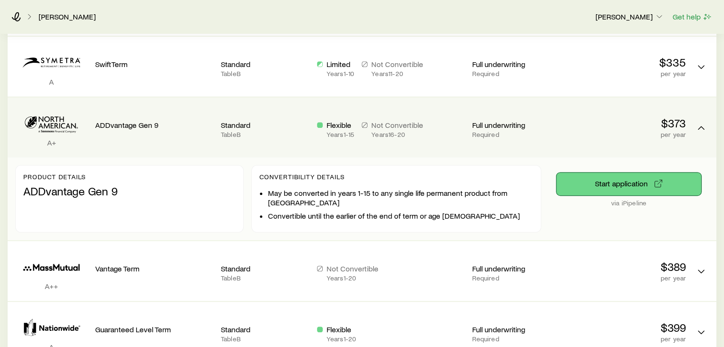
click at [623, 185] on button "Start application" at bounding box center [628, 184] width 145 height 23
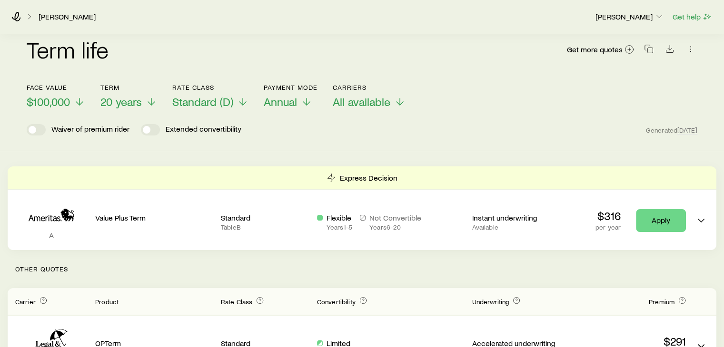
scroll to position [0, 0]
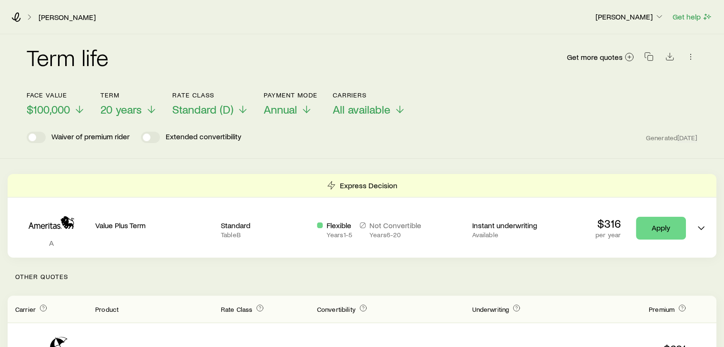
click at [55, 117] on header "Face value $100,000 Term 20 years Rate Class Standard (D) Payment Mode Annual C…" at bounding box center [362, 117] width 670 height 52
click at [56, 115] on span "$100,000" at bounding box center [48, 109] width 43 height 13
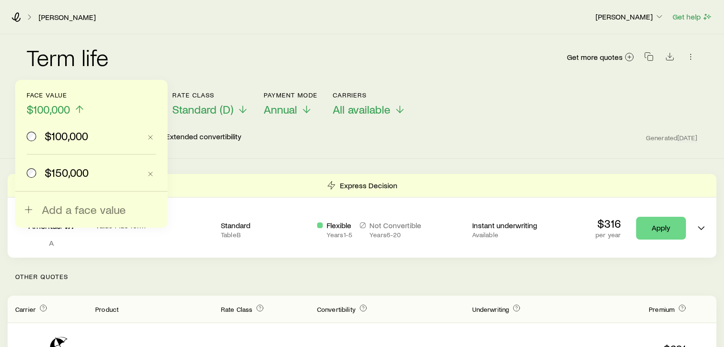
click at [67, 172] on span "$150,000" at bounding box center [67, 172] width 44 height 13
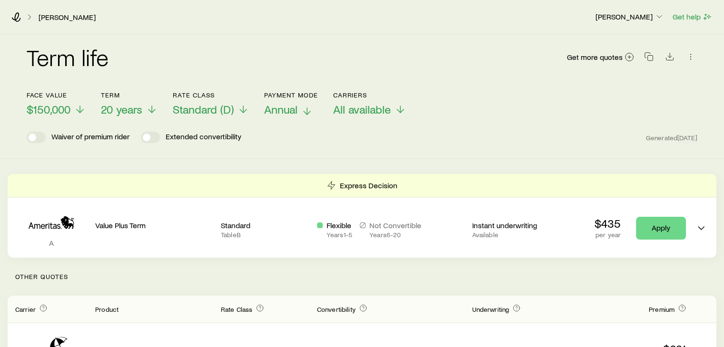
click at [300, 111] on p "Annual" at bounding box center [291, 109] width 54 height 13
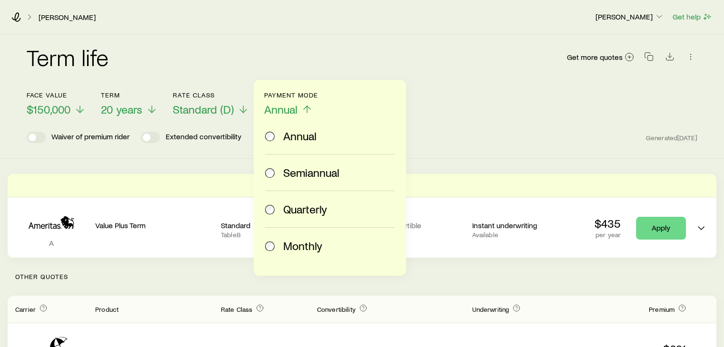
click at [294, 241] on span "Monthly" at bounding box center [302, 245] width 39 height 13
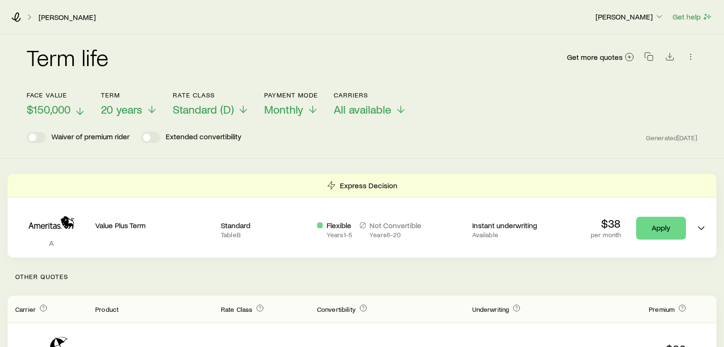
click at [57, 109] on span "$150,000" at bounding box center [49, 109] width 44 height 13
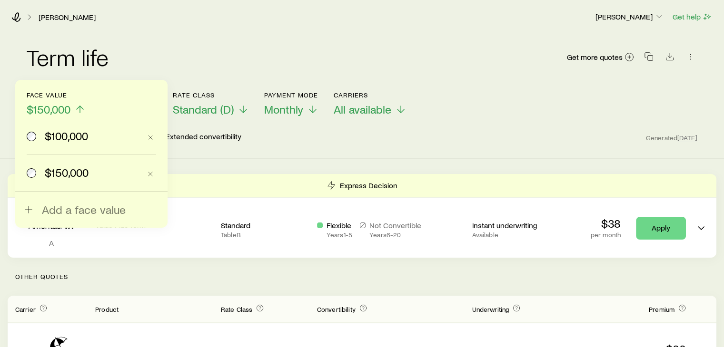
click at [63, 139] on span "$100,000" at bounding box center [66, 135] width 43 height 13
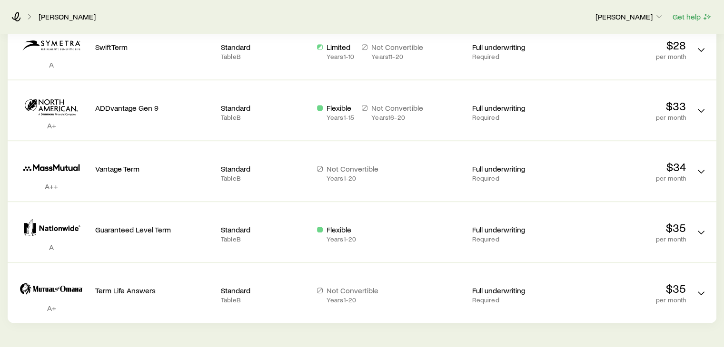
scroll to position [515, 0]
